Goal: Information Seeking & Learning: Check status

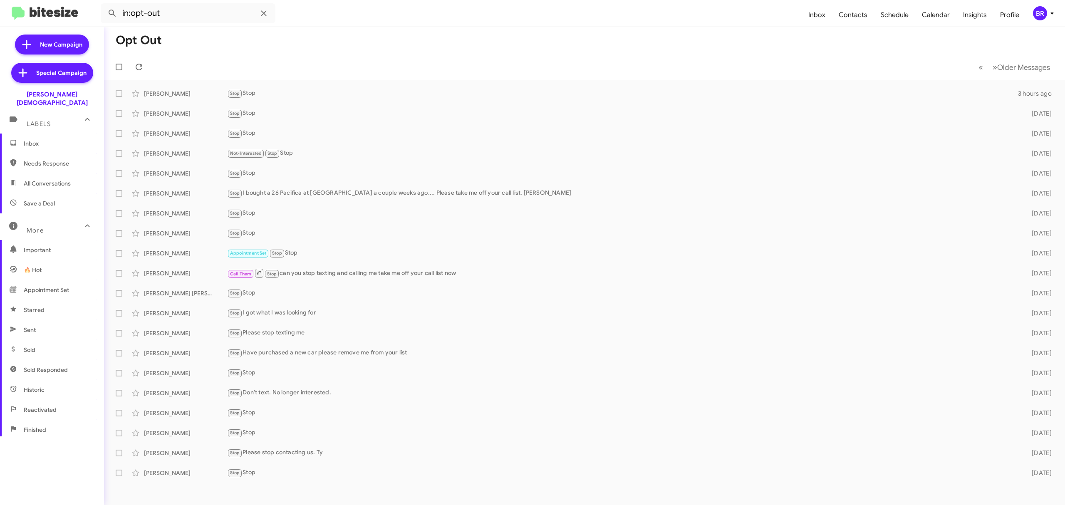
scroll to position [89, 0]
click at [1042, 12] on div "BR" at bounding box center [1040, 13] width 14 height 14
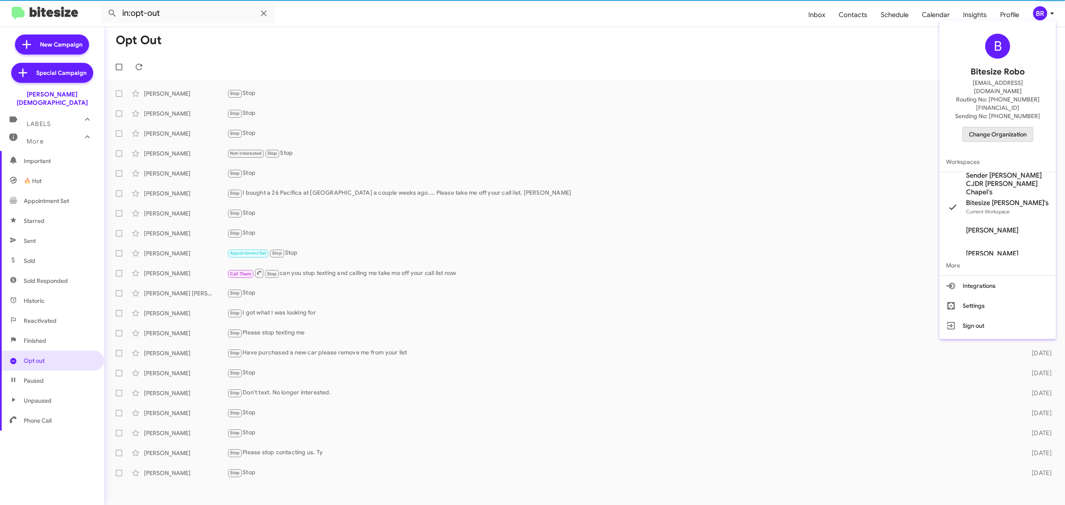
click at [985, 127] on span "Change Organization" at bounding box center [998, 134] width 58 height 14
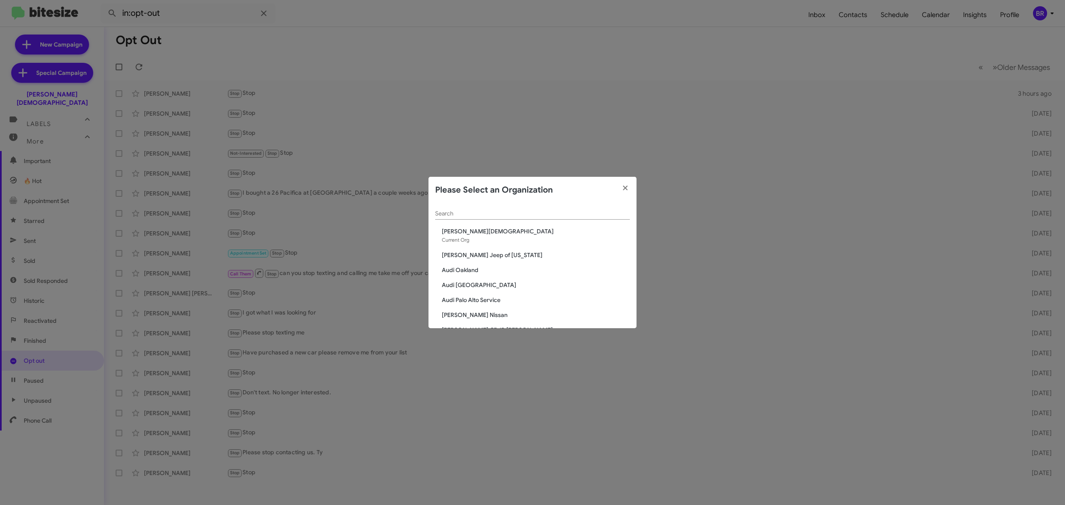
click at [487, 212] on input "Search" at bounding box center [532, 213] width 195 height 7
paste input "[PERSON_NAME][GEOGRAPHIC_DATA]"
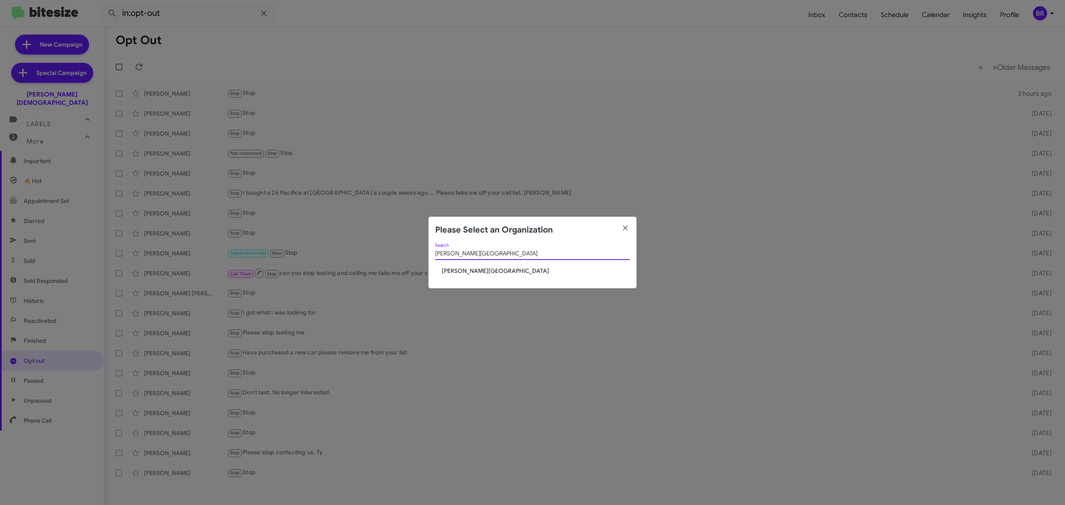
type input "[PERSON_NAME][GEOGRAPHIC_DATA]"
click at [476, 270] on span "[PERSON_NAME][GEOGRAPHIC_DATA]" at bounding box center [536, 271] width 188 height 8
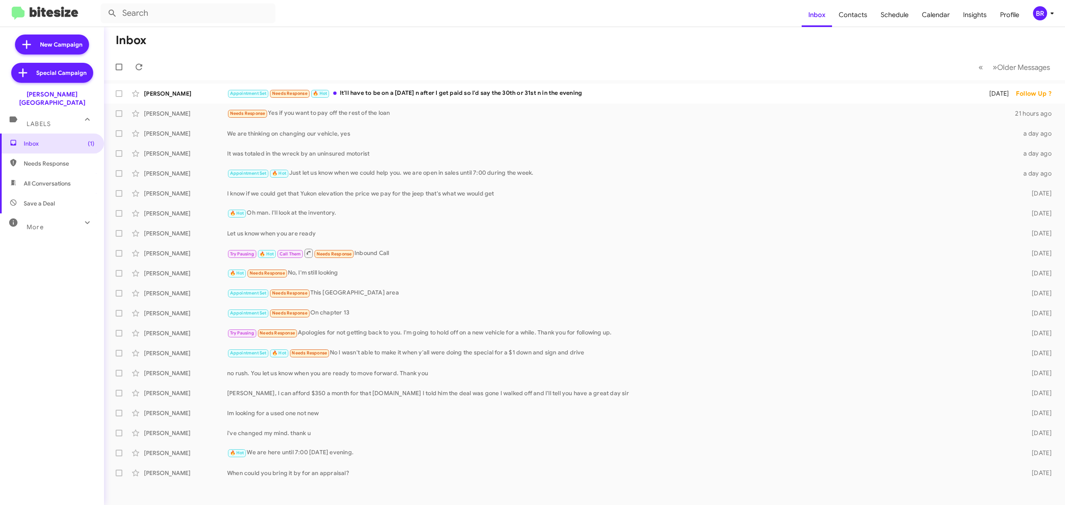
click at [72, 223] on mat-expansion-panel-header "More" at bounding box center [52, 223] width 104 height 20
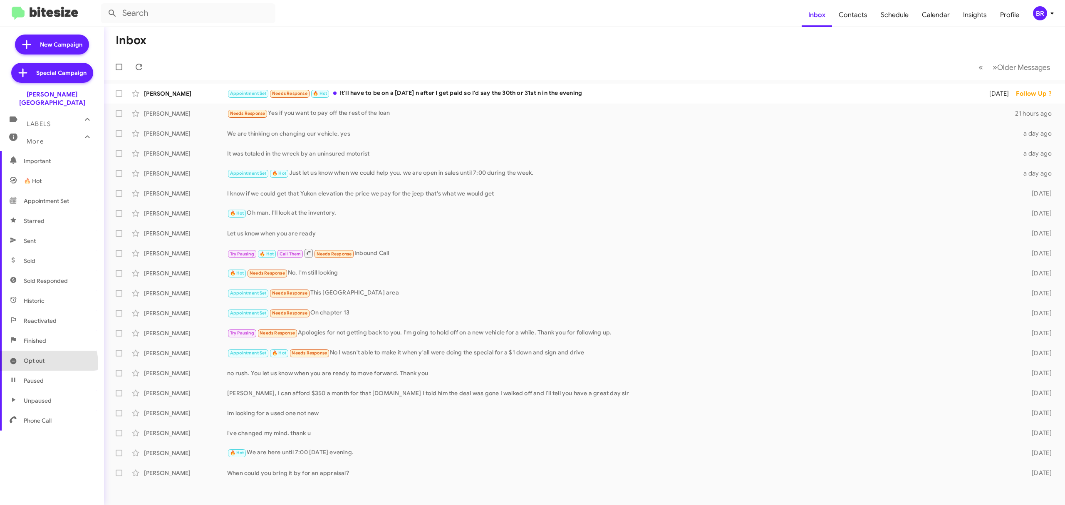
click at [48, 354] on span "Opt out" at bounding box center [52, 361] width 104 height 20
type input "in:opt-out"
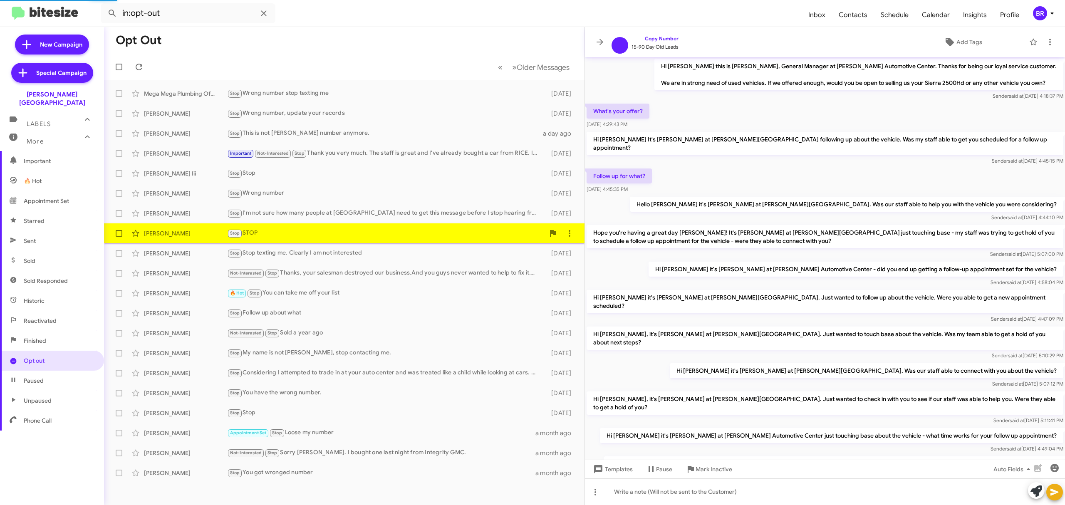
scroll to position [47, 0]
